Goal: Information Seeking & Learning: Learn about a topic

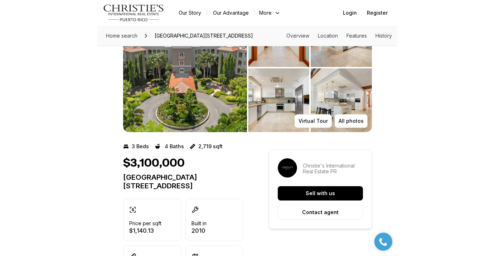
scroll to position [53, 0]
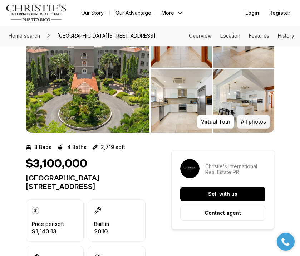
click at [251, 123] on button "All photos" at bounding box center [253, 122] width 33 height 14
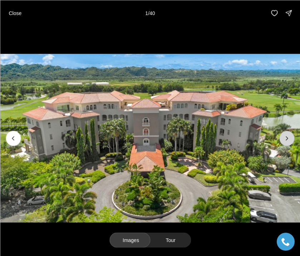
click at [288, 132] on button "Next slide" at bounding box center [286, 138] width 15 height 15
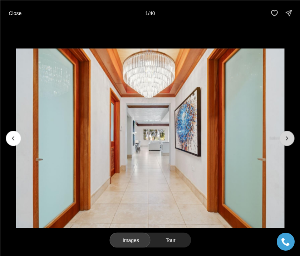
click at [288, 132] on button "Next slide" at bounding box center [286, 138] width 15 height 15
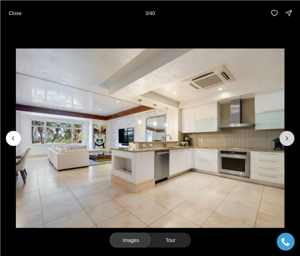
click at [288, 132] on button "Next slide" at bounding box center [286, 138] width 15 height 15
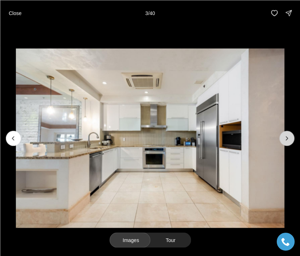
click at [288, 132] on button "Next slide" at bounding box center [286, 138] width 15 height 15
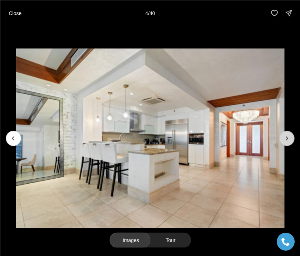
click at [288, 132] on button "Next slide" at bounding box center [286, 138] width 15 height 15
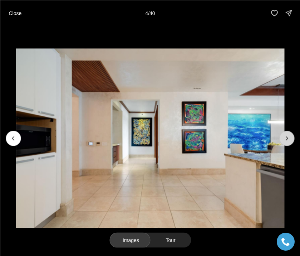
click at [288, 132] on button "Next slide" at bounding box center [286, 138] width 15 height 15
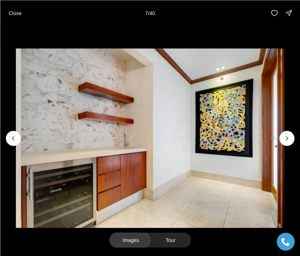
drag, startPoint x: 290, startPoint y: 22, endPoint x: 293, endPoint y: -38, distance: 59.4
click at [287, 140] on icon "Next slide" at bounding box center [286, 138] width 7 height 7
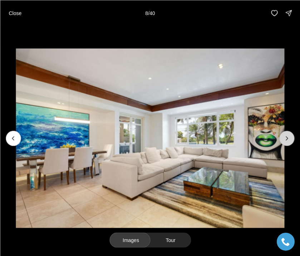
click at [287, 140] on icon "Next slide" at bounding box center [286, 138] width 7 height 7
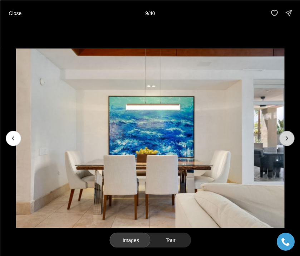
click at [287, 140] on icon "Next slide" at bounding box center [286, 138] width 7 height 7
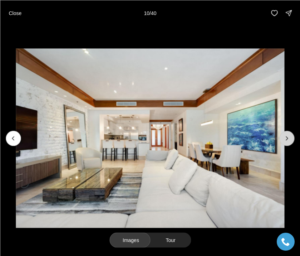
click at [287, 140] on icon "Next slide" at bounding box center [286, 138] width 7 height 7
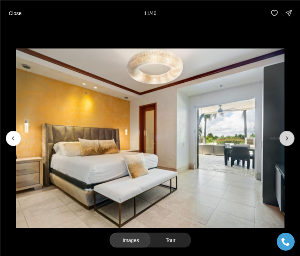
click at [287, 140] on icon "Next slide" at bounding box center [286, 138] width 7 height 7
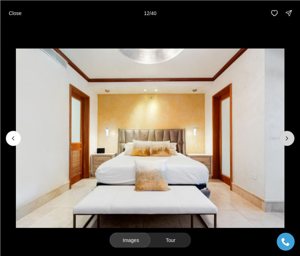
click at [287, 140] on icon "Next slide" at bounding box center [286, 138] width 7 height 7
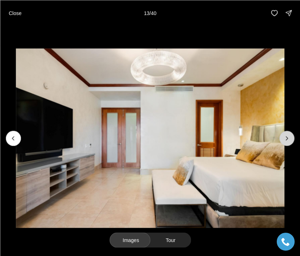
click at [287, 140] on icon "Next slide" at bounding box center [286, 138] width 7 height 7
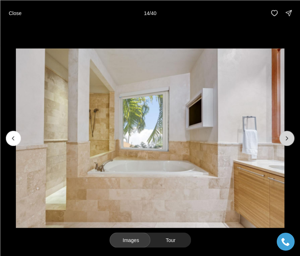
click at [280, 140] on button "Next slide" at bounding box center [286, 138] width 15 height 15
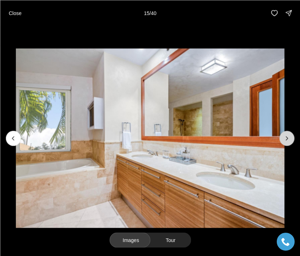
click at [280, 140] on button "Next slide" at bounding box center [286, 138] width 15 height 15
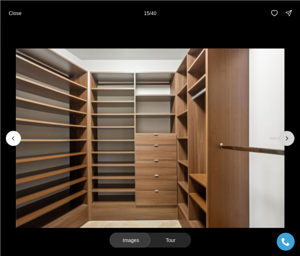
click at [280, 140] on button "Next slide" at bounding box center [286, 138] width 15 height 15
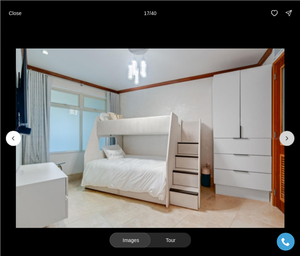
click at [284, 140] on icon "Next slide" at bounding box center [286, 138] width 7 height 7
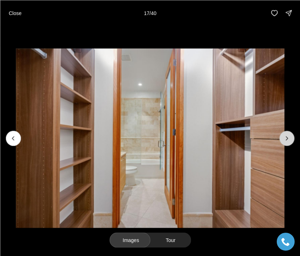
click at [284, 140] on icon "Next slide" at bounding box center [286, 138] width 7 height 7
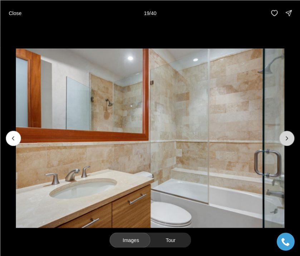
click at [284, 140] on icon "Next slide" at bounding box center [286, 138] width 7 height 7
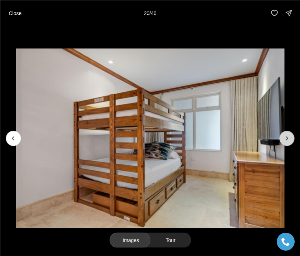
click at [284, 140] on icon "Next slide" at bounding box center [286, 138] width 7 height 7
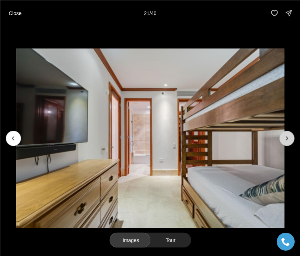
click at [284, 140] on icon "Next slide" at bounding box center [286, 138] width 7 height 7
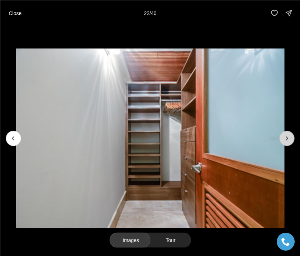
click at [284, 140] on icon "Next slide" at bounding box center [286, 138] width 7 height 7
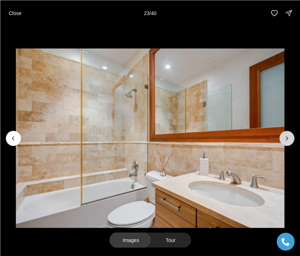
click at [284, 140] on icon "Next slide" at bounding box center [286, 138] width 7 height 7
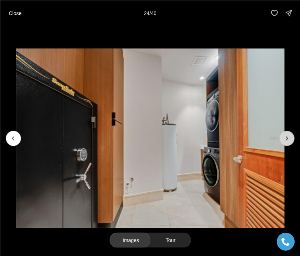
click at [284, 140] on icon "Next slide" at bounding box center [286, 138] width 7 height 7
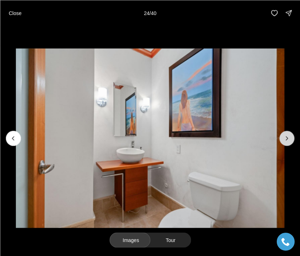
click at [284, 140] on icon "Next slide" at bounding box center [286, 138] width 7 height 7
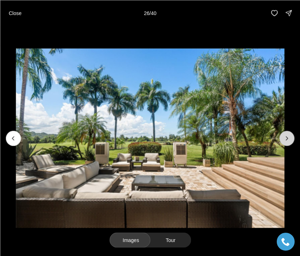
click at [284, 140] on icon "Next slide" at bounding box center [286, 138] width 7 height 7
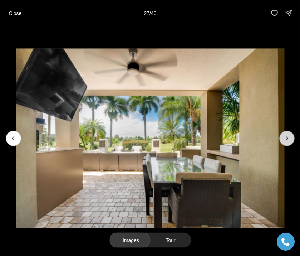
click at [284, 140] on icon "Next slide" at bounding box center [286, 138] width 7 height 7
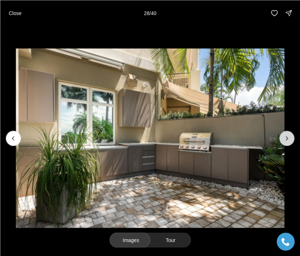
click at [284, 140] on icon "Next slide" at bounding box center [286, 138] width 7 height 7
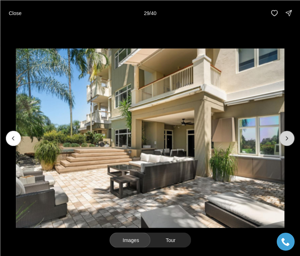
click at [284, 140] on icon "Next slide" at bounding box center [286, 138] width 7 height 7
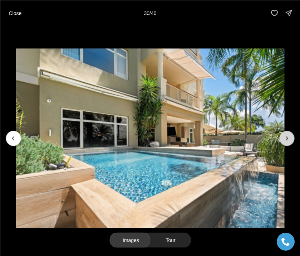
click at [284, 140] on icon "Next slide" at bounding box center [286, 138] width 7 height 7
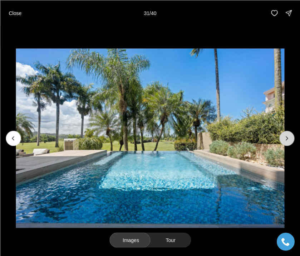
click at [284, 140] on icon "Next slide" at bounding box center [286, 138] width 7 height 7
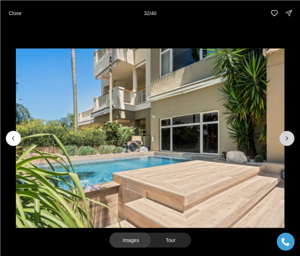
click at [284, 140] on icon "Next slide" at bounding box center [286, 138] width 7 height 7
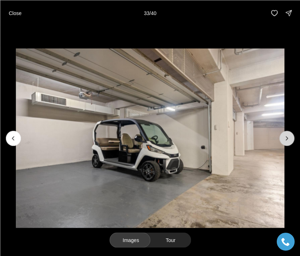
click at [284, 140] on icon "Next slide" at bounding box center [286, 138] width 7 height 7
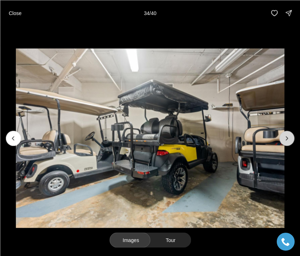
click at [284, 140] on icon "Next slide" at bounding box center [286, 138] width 7 height 7
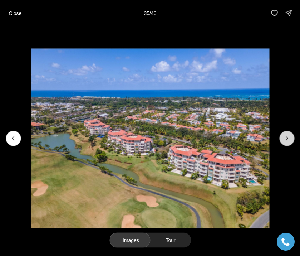
click at [284, 140] on icon "Next slide" at bounding box center [286, 138] width 7 height 7
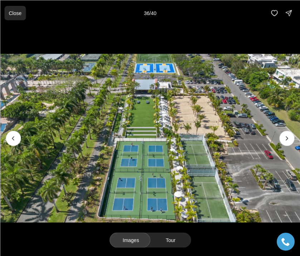
click at [19, 12] on p "Close" at bounding box center [15, 13] width 13 height 6
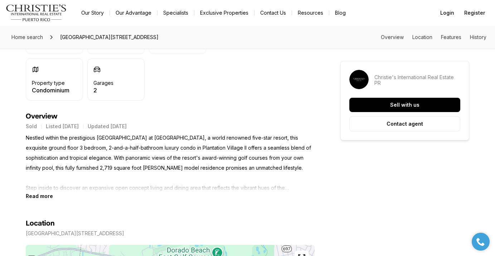
scroll to position [235, 0]
click at [47, 195] on b "Read more" at bounding box center [39, 195] width 27 height 6
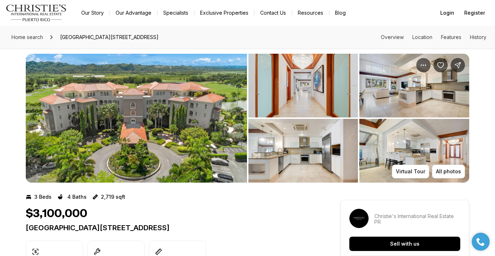
scroll to position [9, 0]
